Goal: Information Seeking & Learning: Learn about a topic

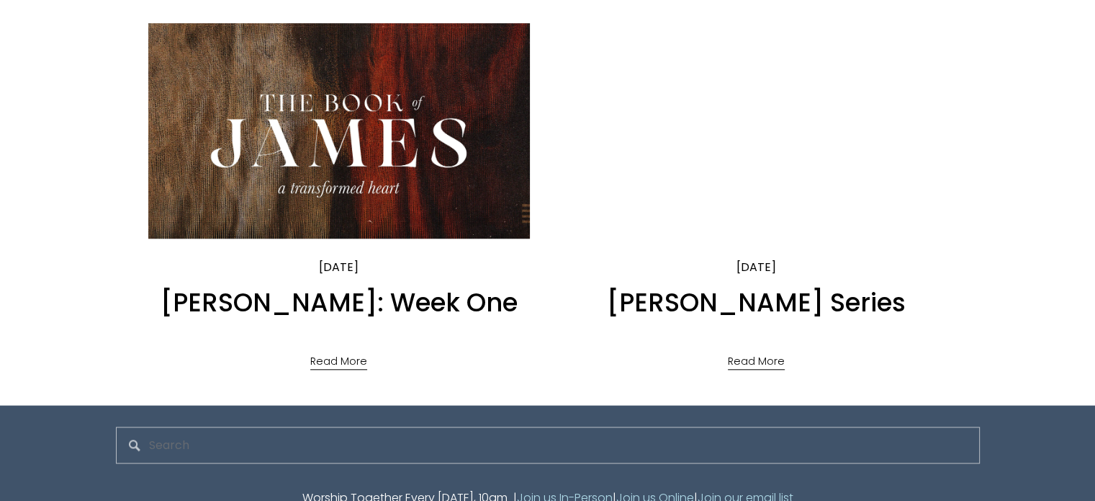
scroll to position [1368, 0]
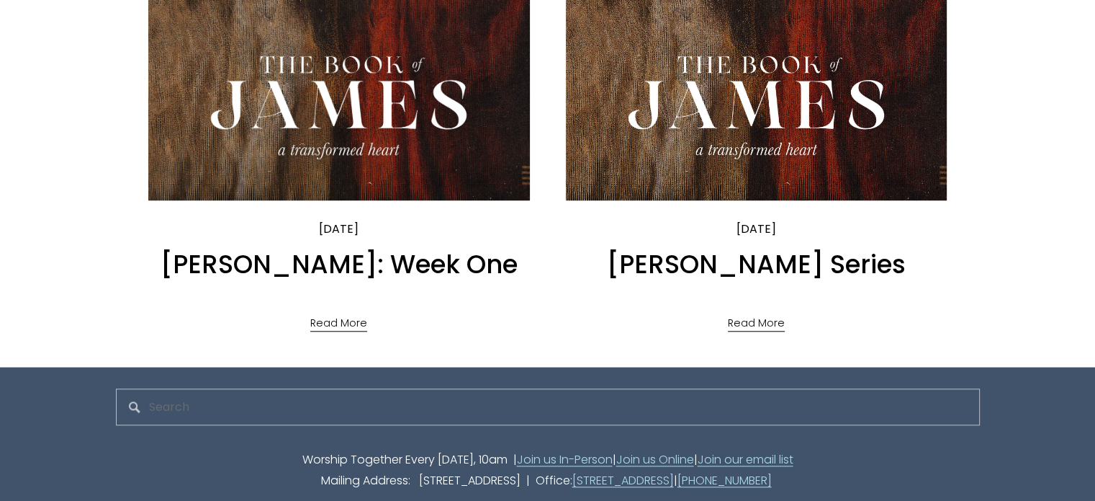
click at [327, 325] on link "Read More" at bounding box center [338, 318] width 57 height 30
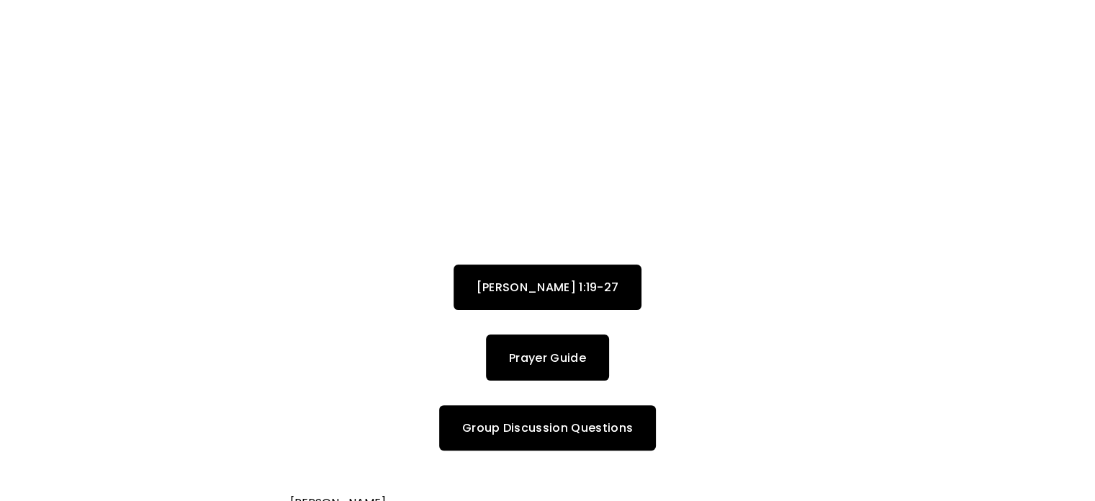
scroll to position [238, 0]
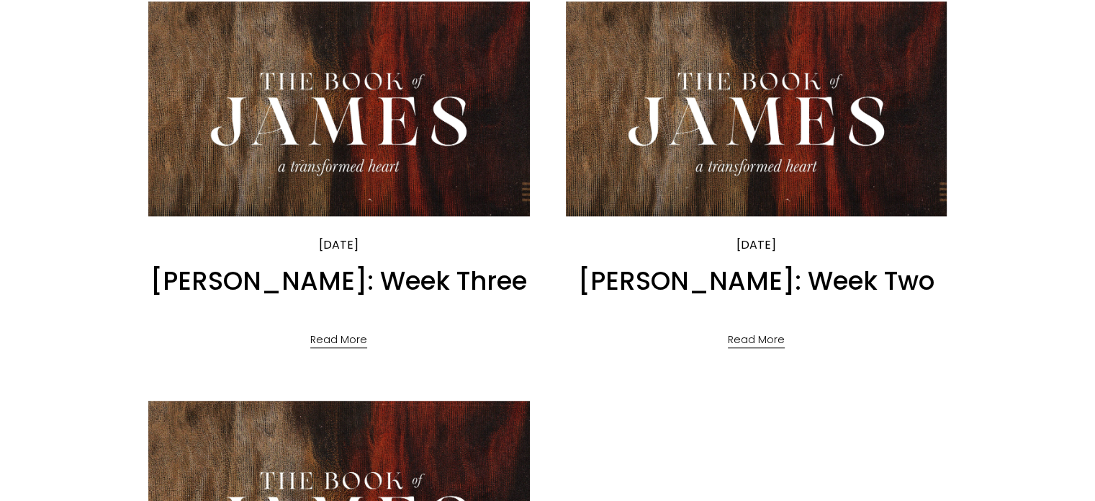
scroll to position [936, 0]
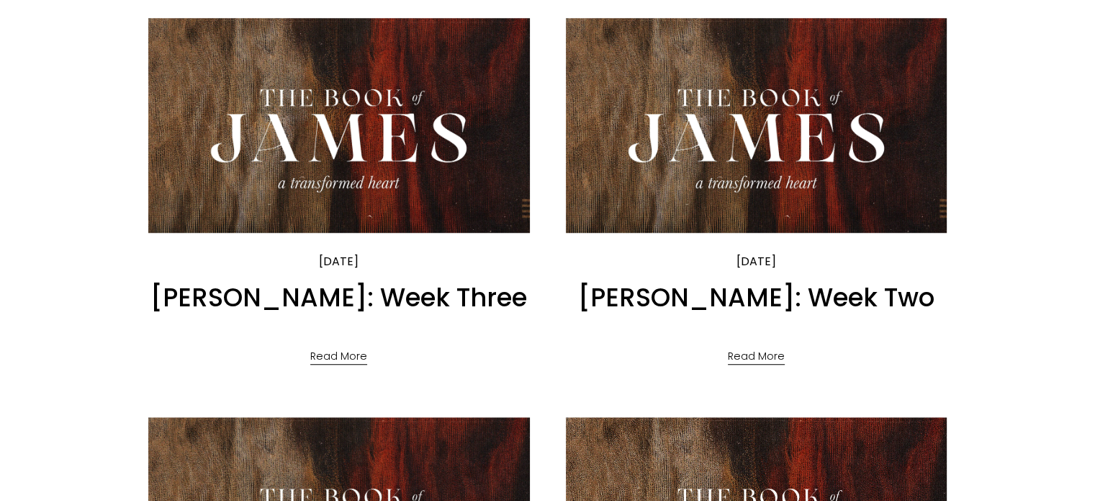
click at [768, 145] on img at bounding box center [756, 126] width 385 height 218
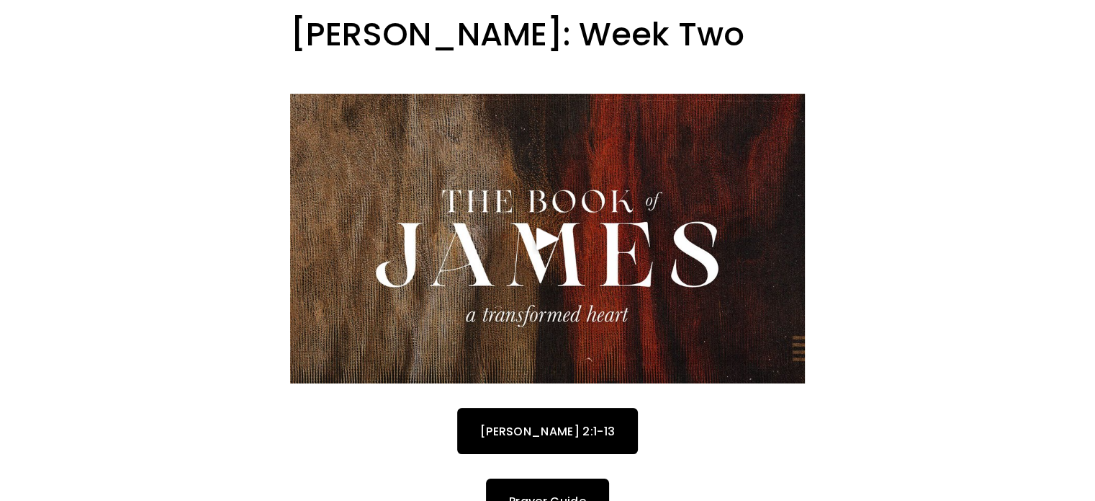
scroll to position [144, 0]
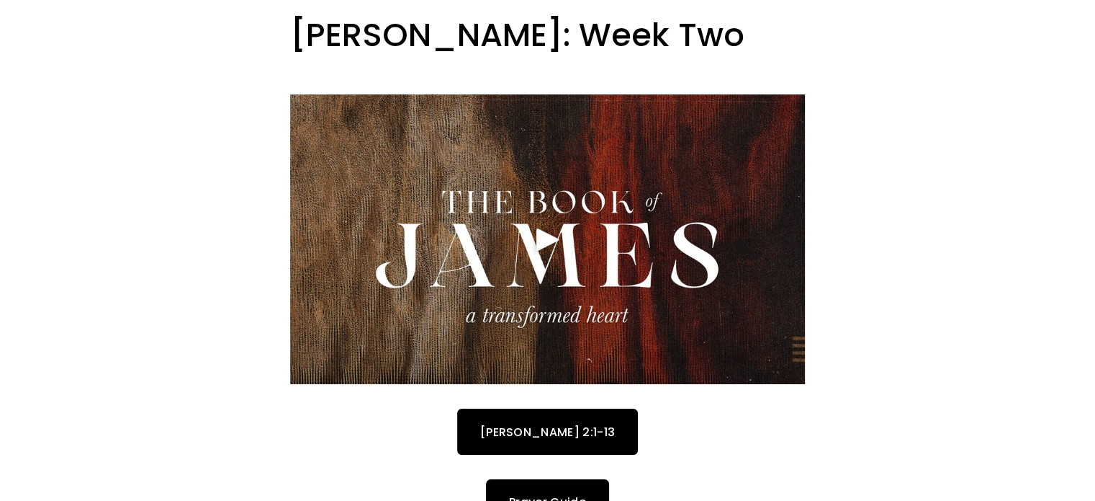
click at [547, 233] on div "Play" at bounding box center [548, 239] width 35 height 35
